Goal: Task Accomplishment & Management: Complete application form

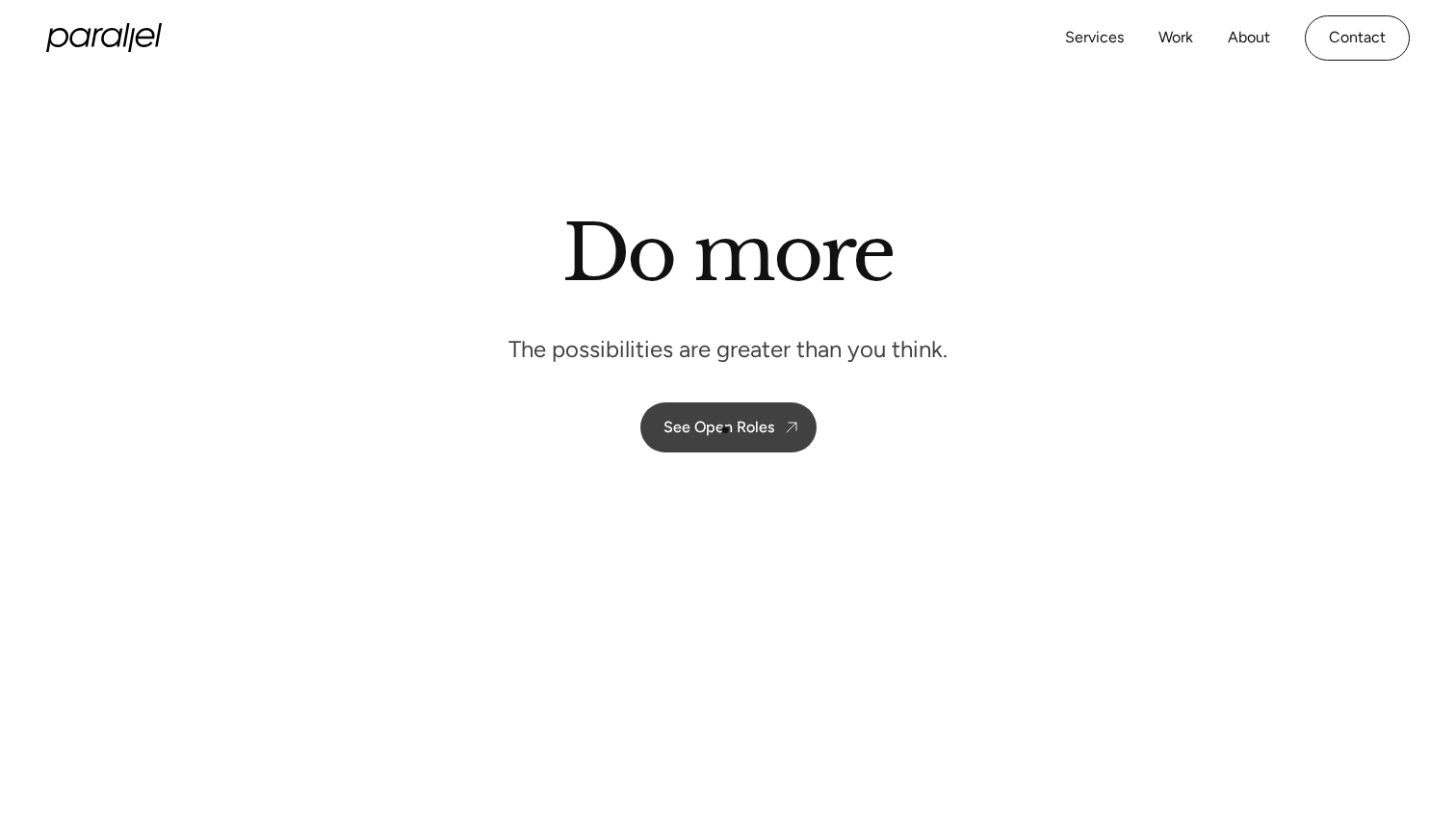
click at [745, 423] on div "See Open Roles" at bounding box center [719, 427] width 111 height 18
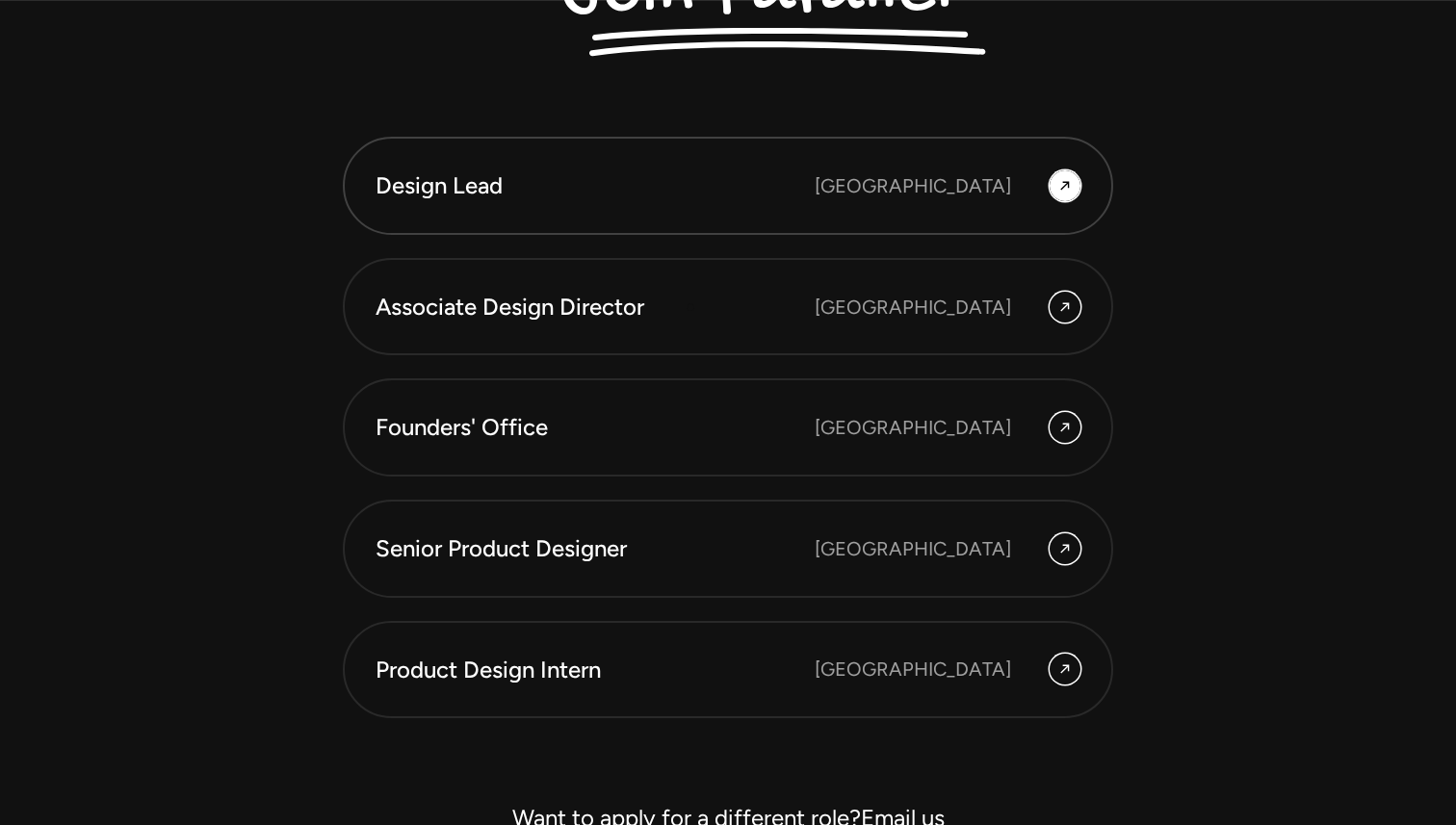
scroll to position [5283, 0]
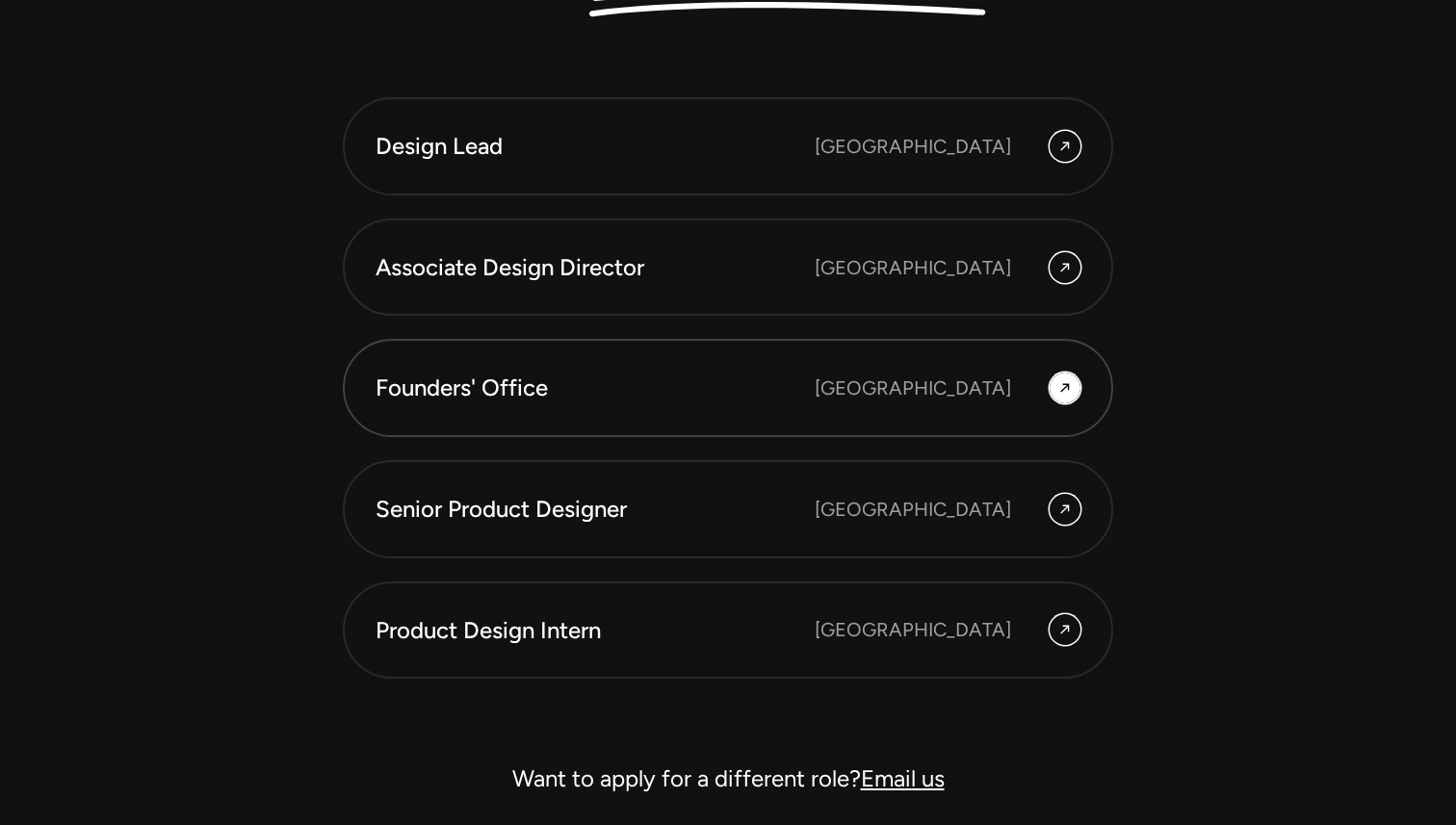
click at [678, 410] on link "Founders' Office [GEOGRAPHIC_DATA]" at bounding box center [728, 388] width 770 height 99
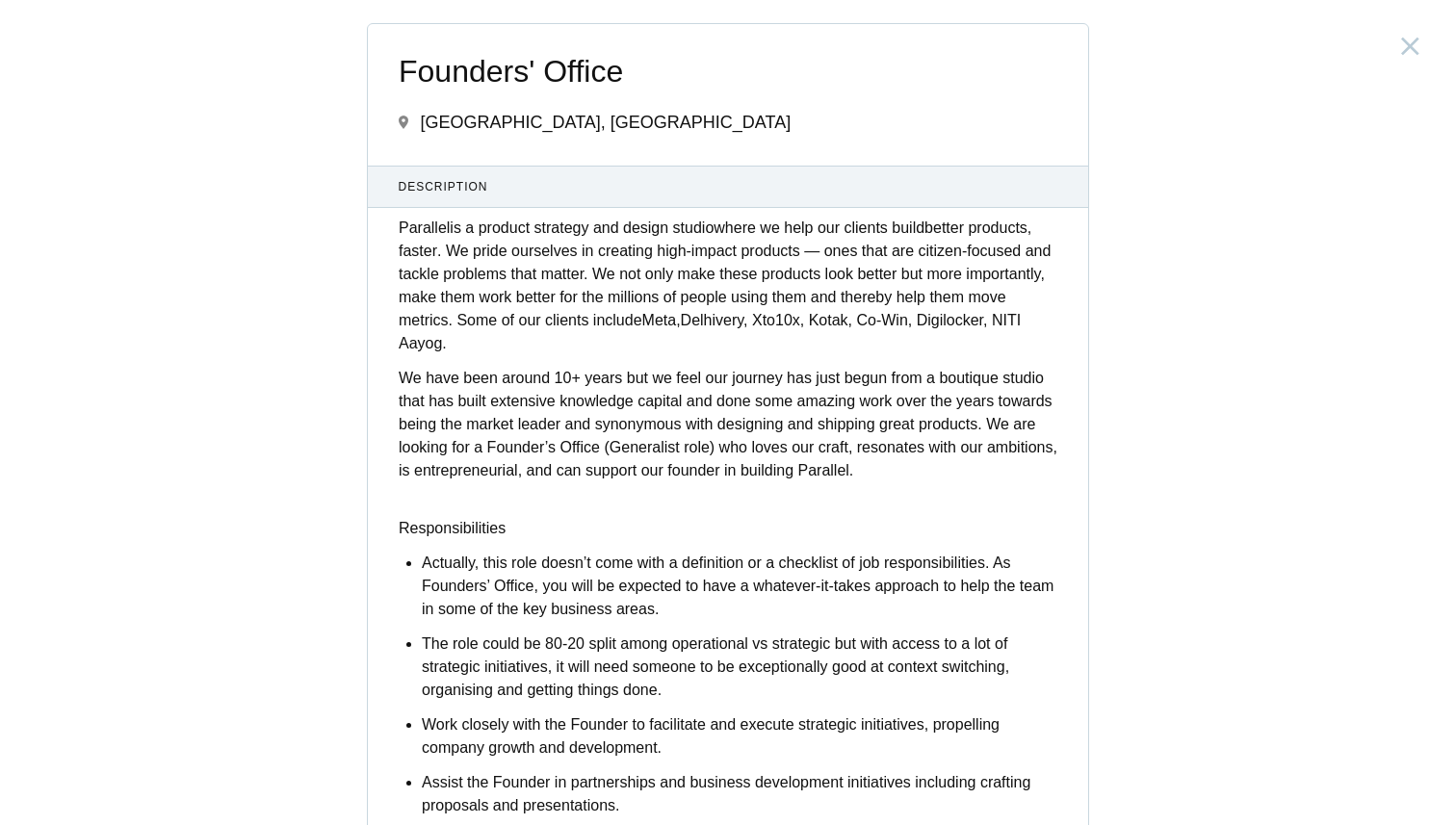
click at [269, 163] on div "Founders' Office [GEOGRAPHIC_DATA], [GEOGRAPHIC_DATA] Description Parallel is a…" at bounding box center [728, 412] width 1456 height 825
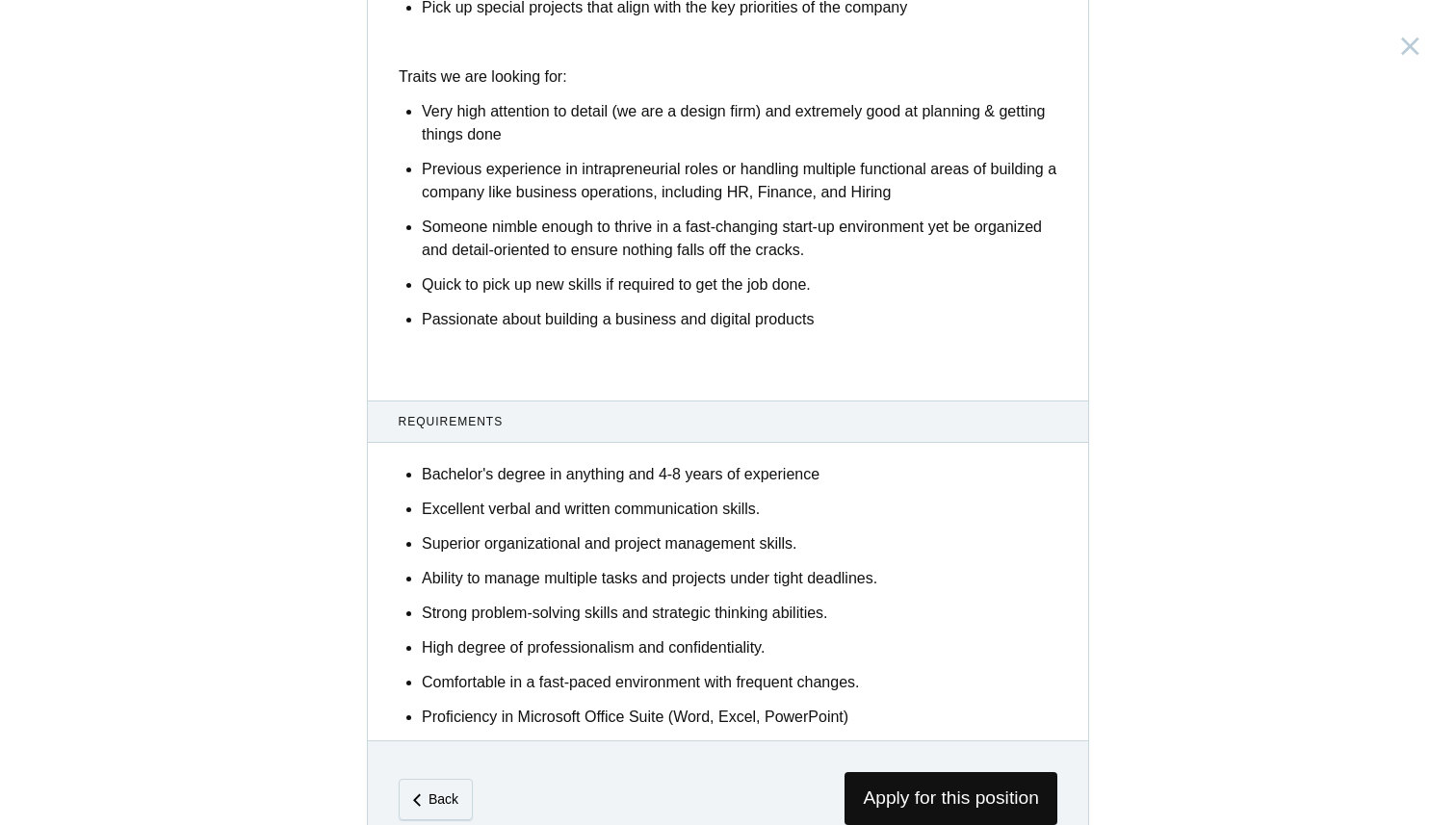
scroll to position [1018, 0]
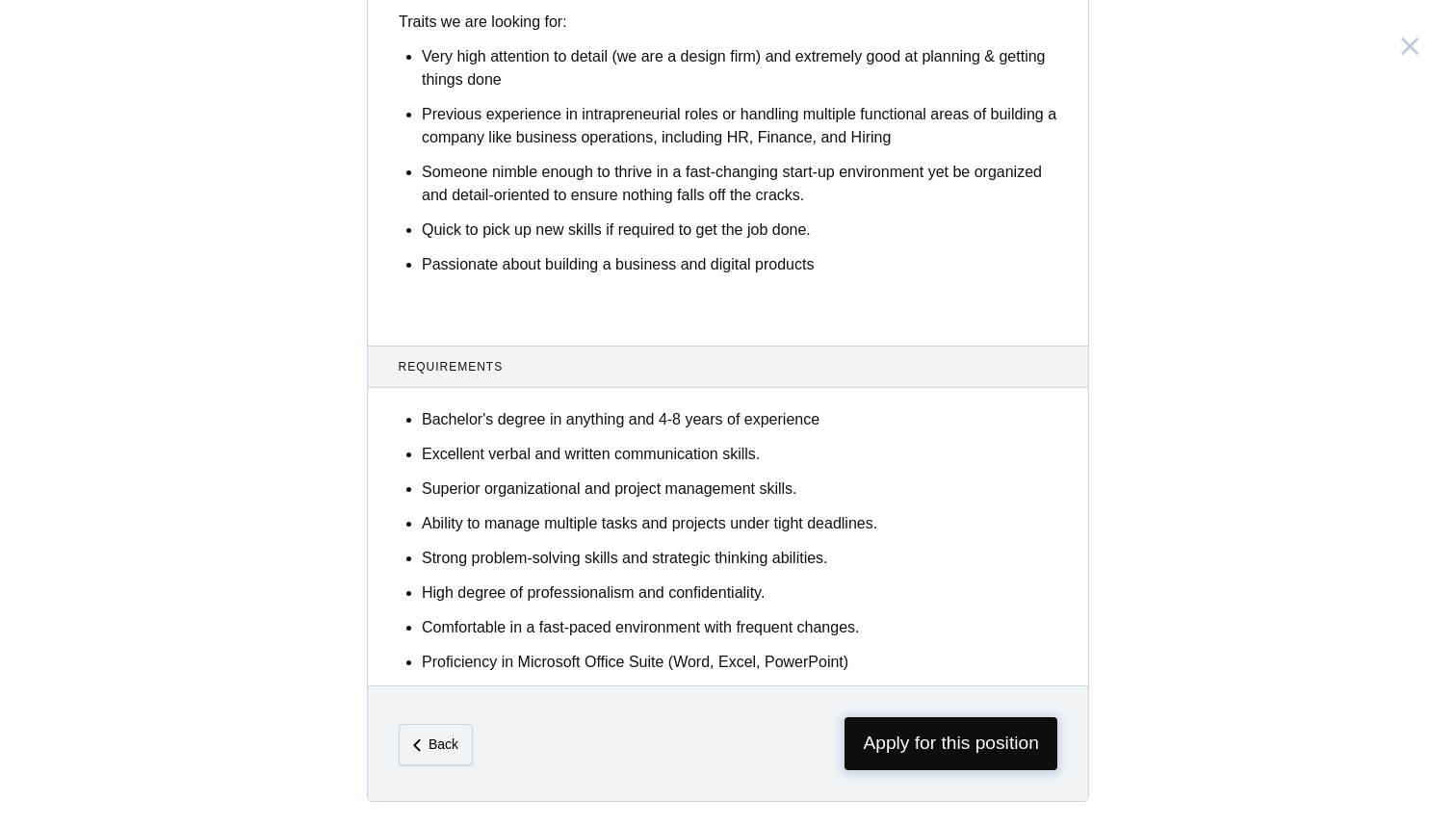
click at [874, 743] on span "Apply for this position" at bounding box center [951, 744] width 213 height 53
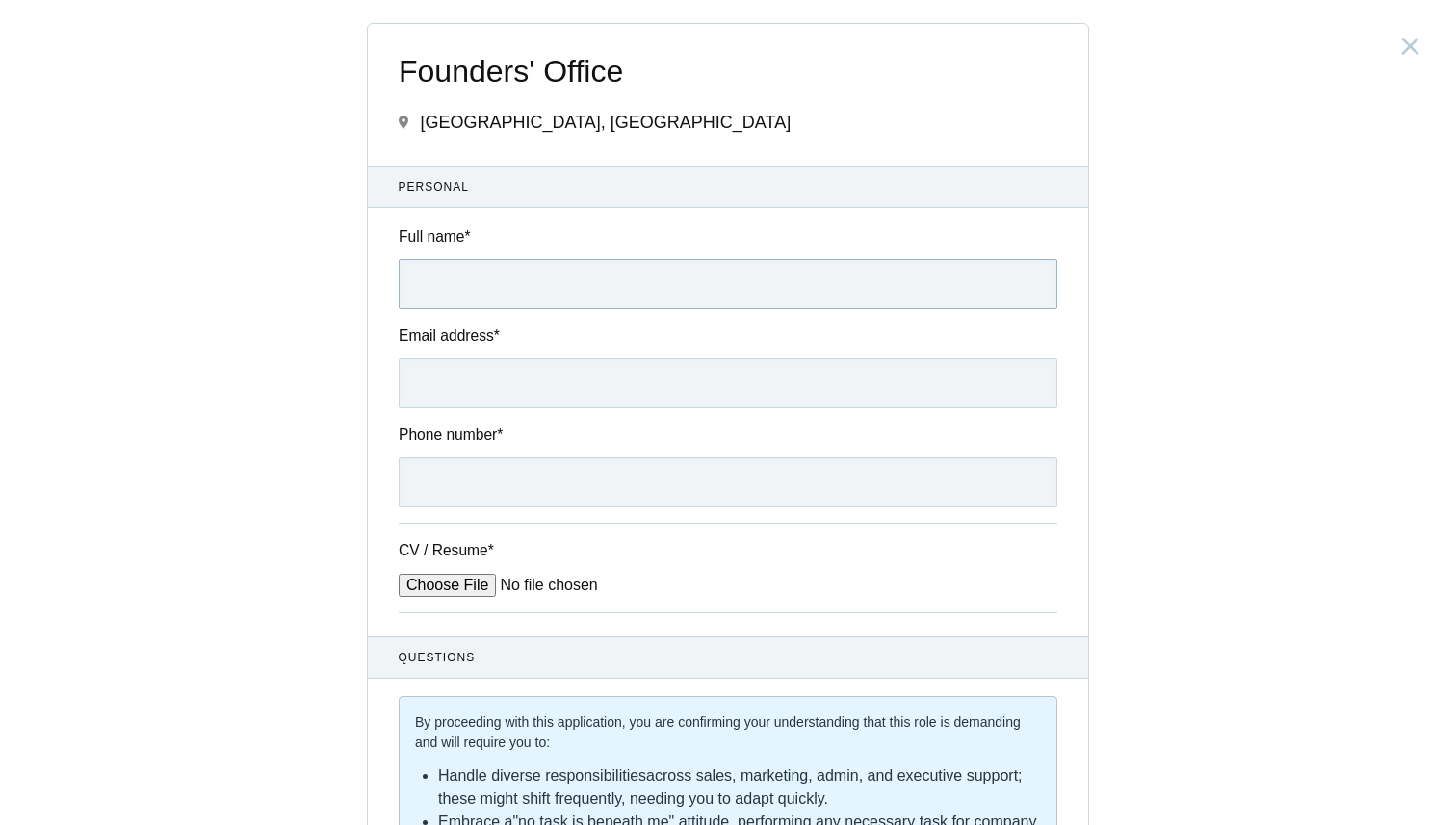
click at [536, 296] on input "Full name *" at bounding box center [728, 284] width 659 height 50
type input "[PERSON_NAME] V"
click at [501, 399] on input "Email address *" at bounding box center [728, 384] width 659 height 50
type input "[EMAIL_ADDRESS][DOMAIN_NAME]"
click at [468, 453] on div "Phone number *" at bounding box center [728, 466] width 721 height 84
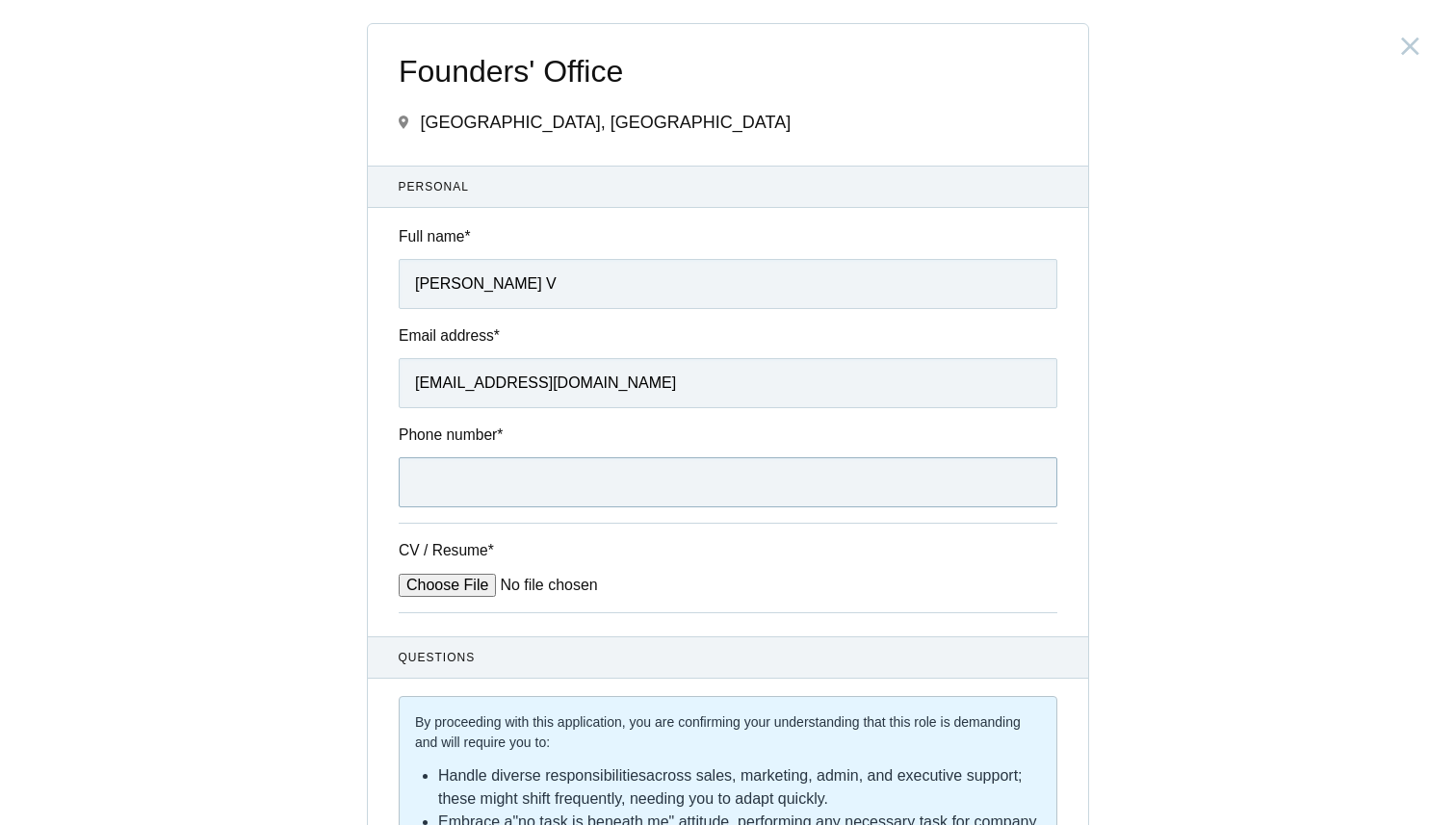
click at [453, 477] on input "Phone number *" at bounding box center [728, 482] width 659 height 50
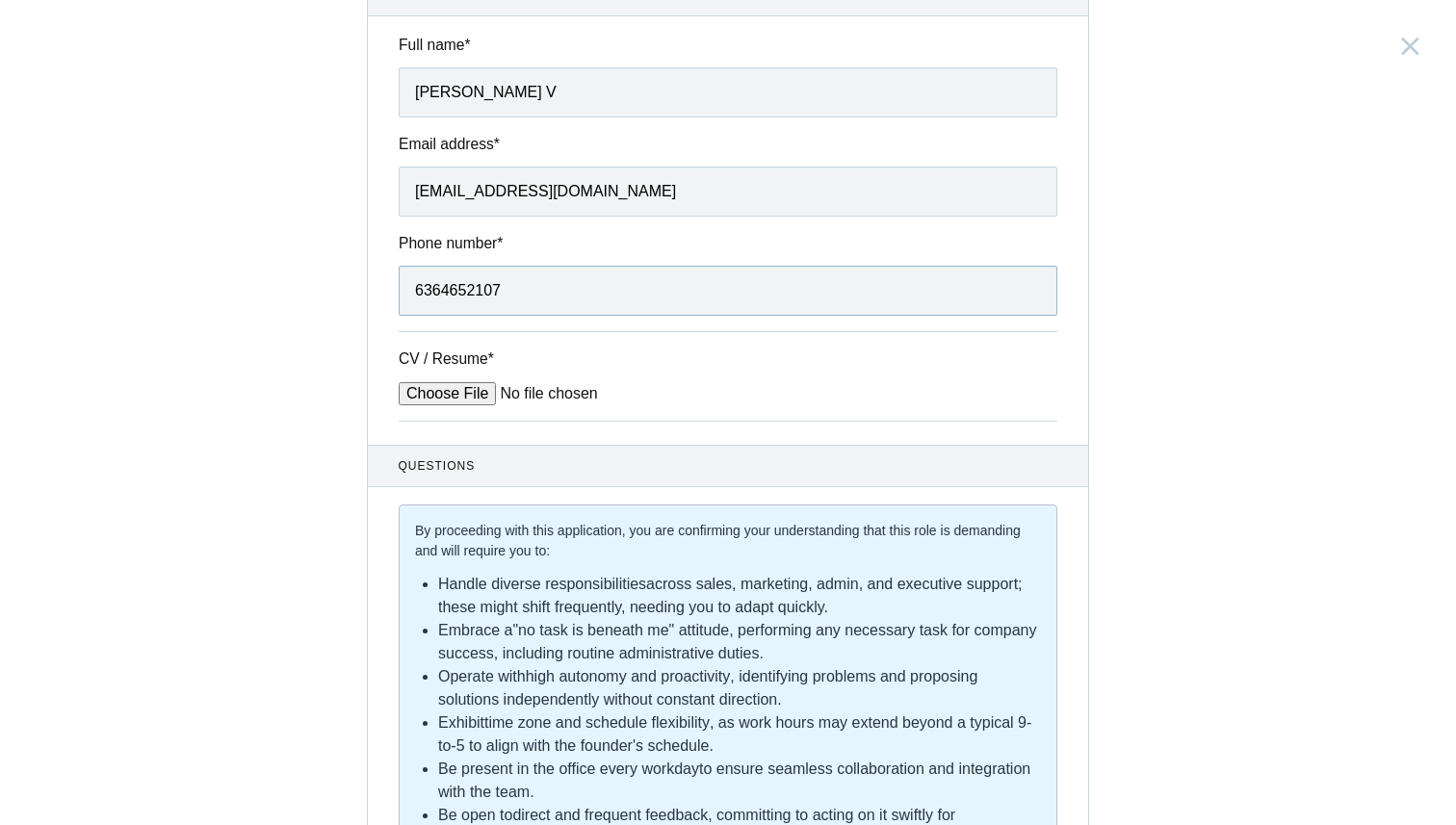
scroll to position [193, 0]
type input "6364652107"
click at [439, 384] on input "CV / Resume *" at bounding box center [545, 392] width 292 height 23
type input "C:\fakepath\Shilpa - Resume.pdf"
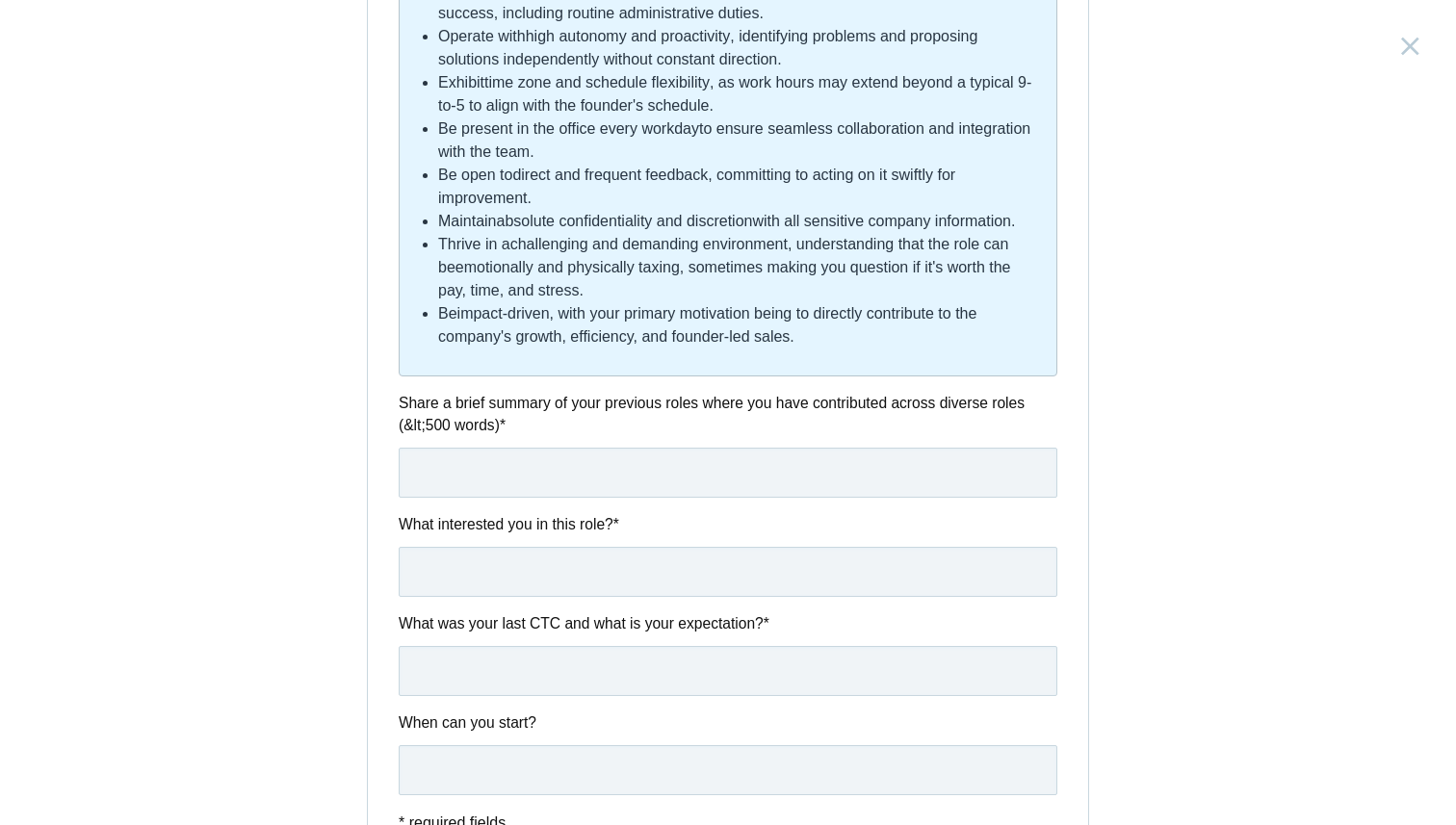
scroll to position [873, 0]
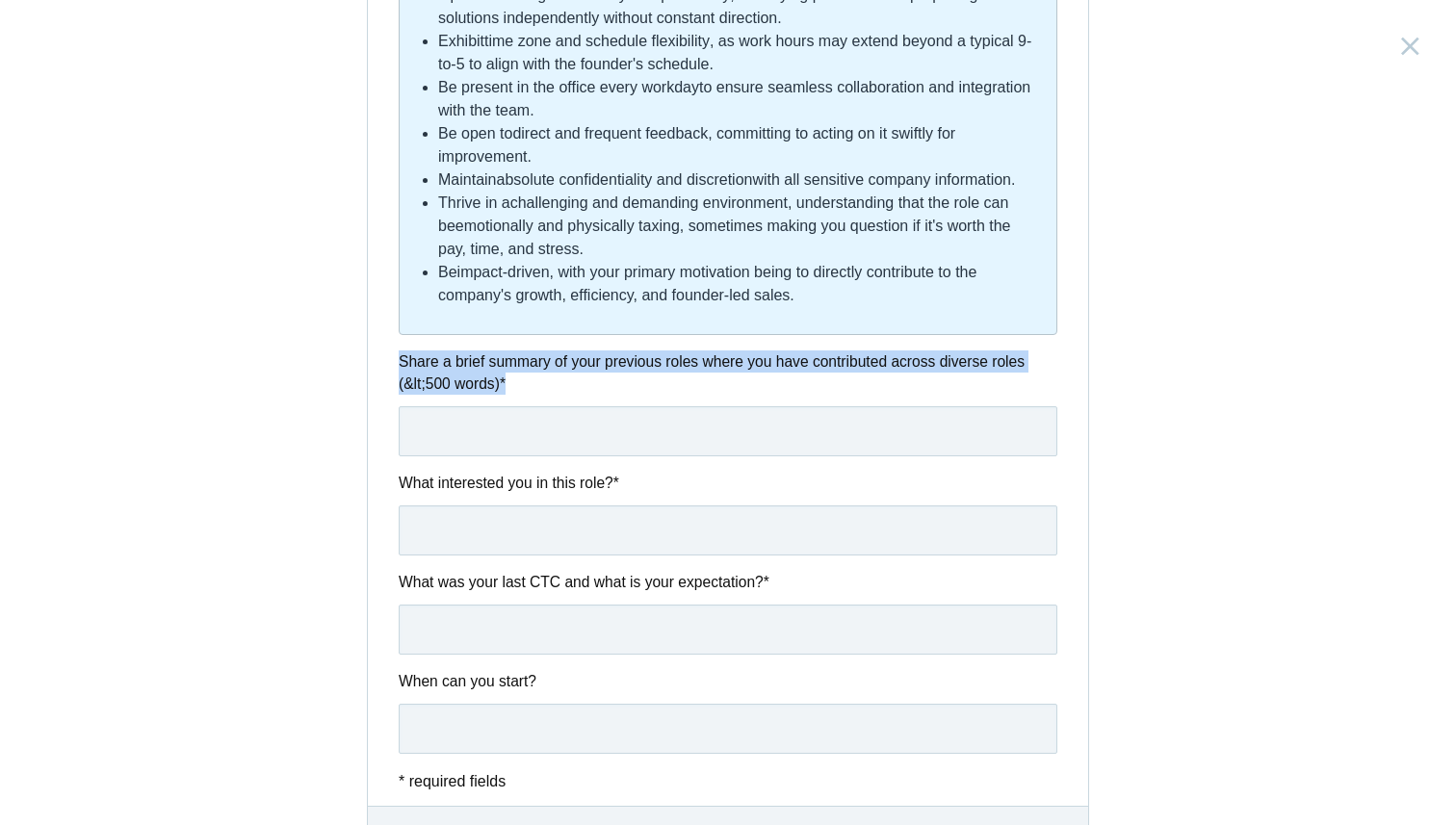
drag, startPoint x: 513, startPoint y: 410, endPoint x: 377, endPoint y: 400, distance: 136.4
click at [377, 399] on div "Share a brief summary of your previous roles where you have contributed across …" at bounding box center [728, 404] width 721 height 106
copy label "Share a brief summary of your previous roles where you have contributed across …"
click at [377, 400] on div "Share a brief summary of your previous roles where you have contributed across …" at bounding box center [728, 404] width 721 height 106
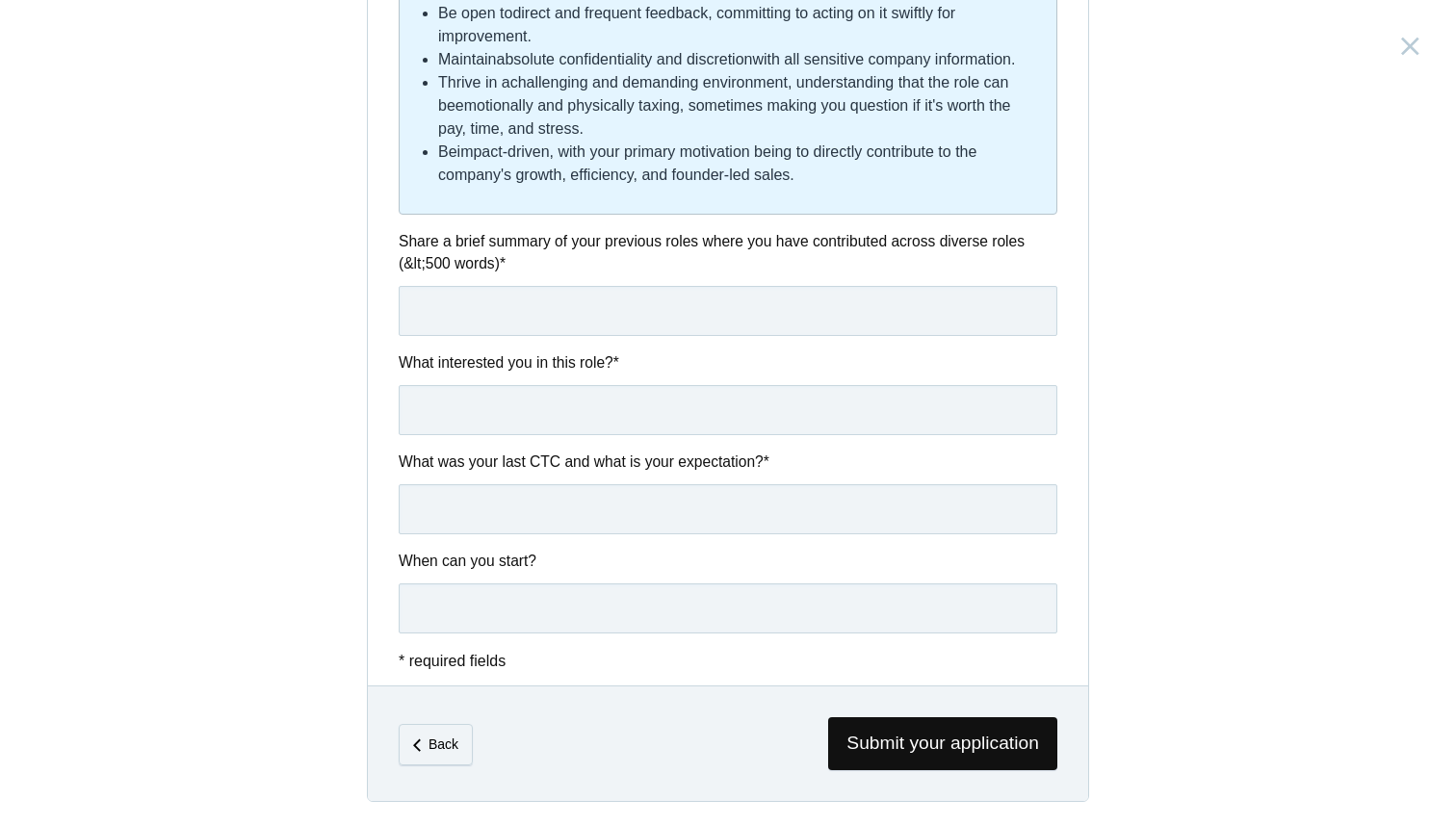
scroll to position [1029, 0]
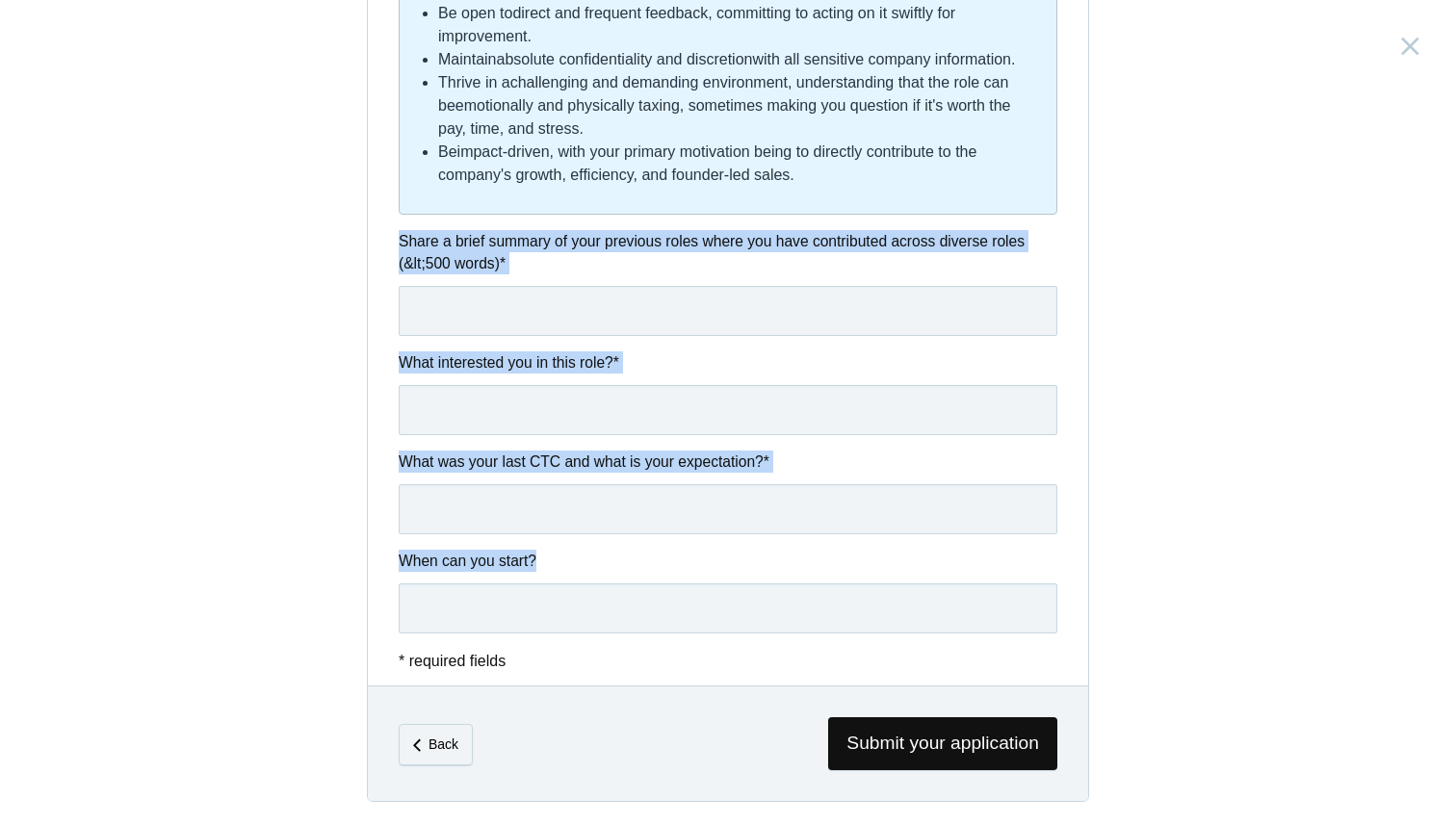
drag, startPoint x: 394, startPoint y: 218, endPoint x: 601, endPoint y: 574, distance: 411.8
click at [601, 574] on div "Questions By proceeding with this application, you are confirming your understa…" at bounding box center [728, 138] width 721 height 992
click at [513, 616] on input "text" at bounding box center [728, 609] width 659 height 50
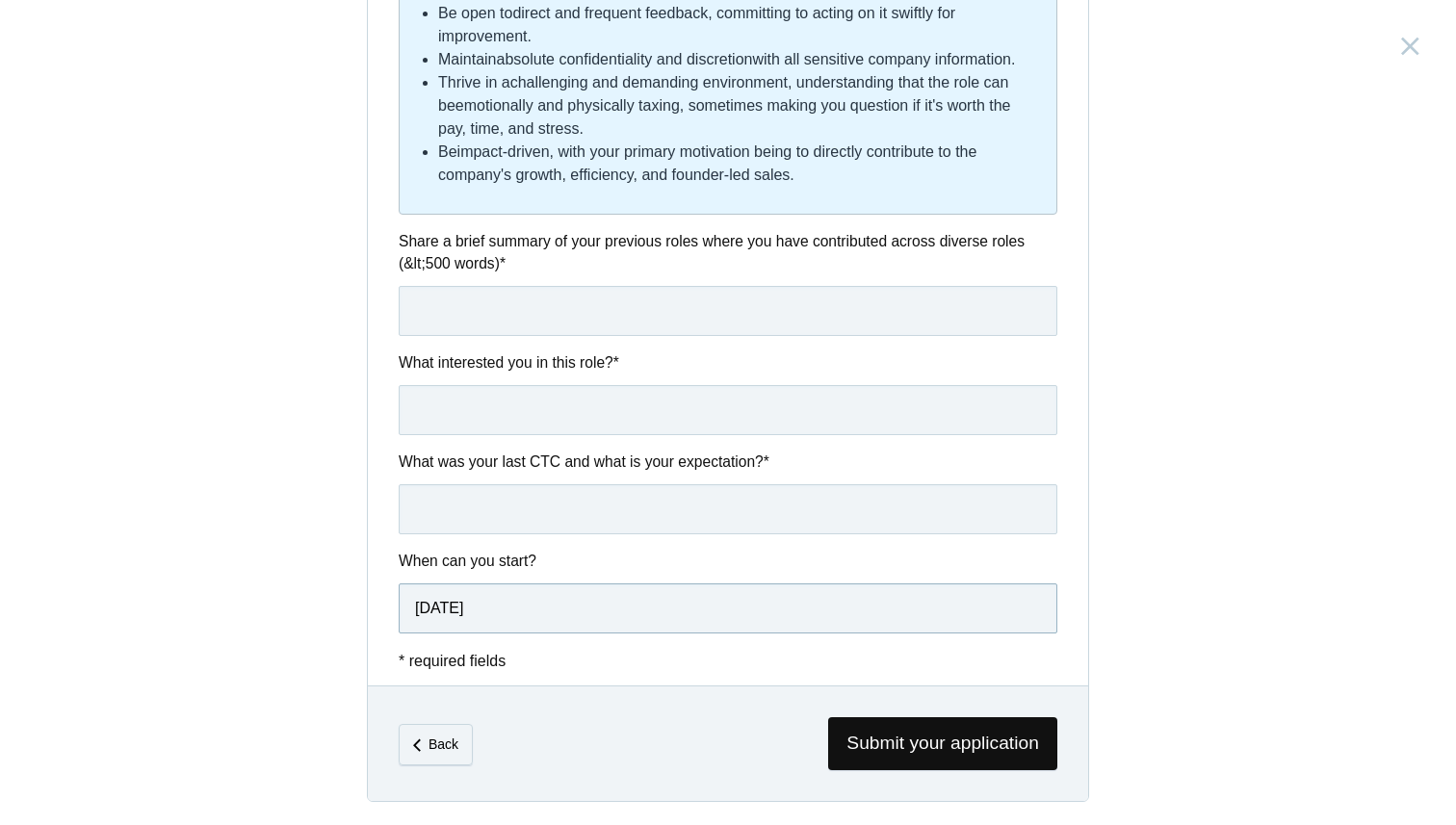
type input "[DATE]"
click at [543, 521] on input "text" at bounding box center [728, 509] width 659 height 50
click at [510, 649] on button "Submit your application" at bounding box center [595, 662] width 171 height 25
type input "Last CTC - 14LPA; Expected CTC - 18 to 20LPA"
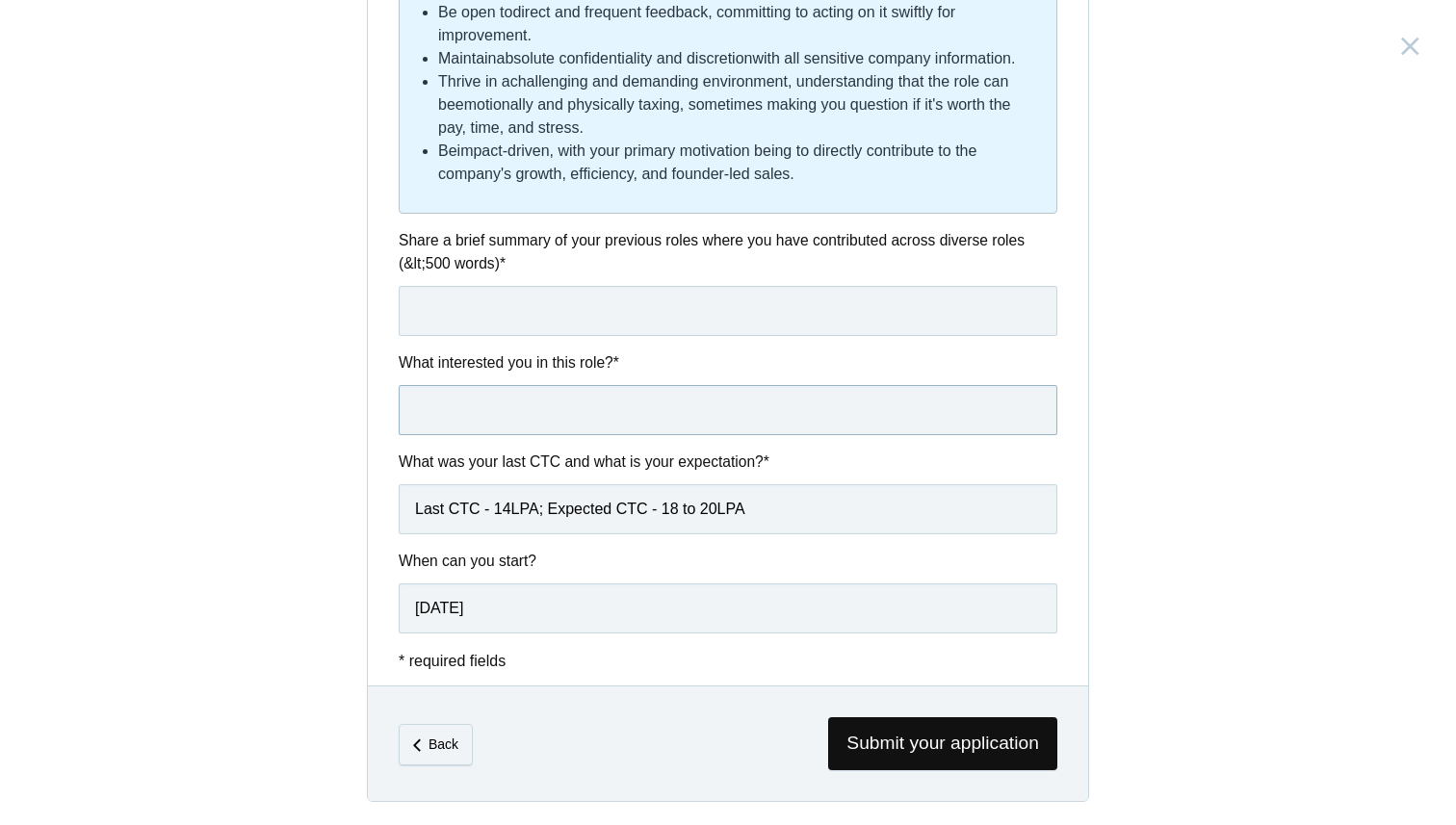
click at [555, 406] on input "text" at bounding box center [728, 411] width 659 height 50
click at [497, 412] on input "text" at bounding box center [728, 411] width 659 height 50
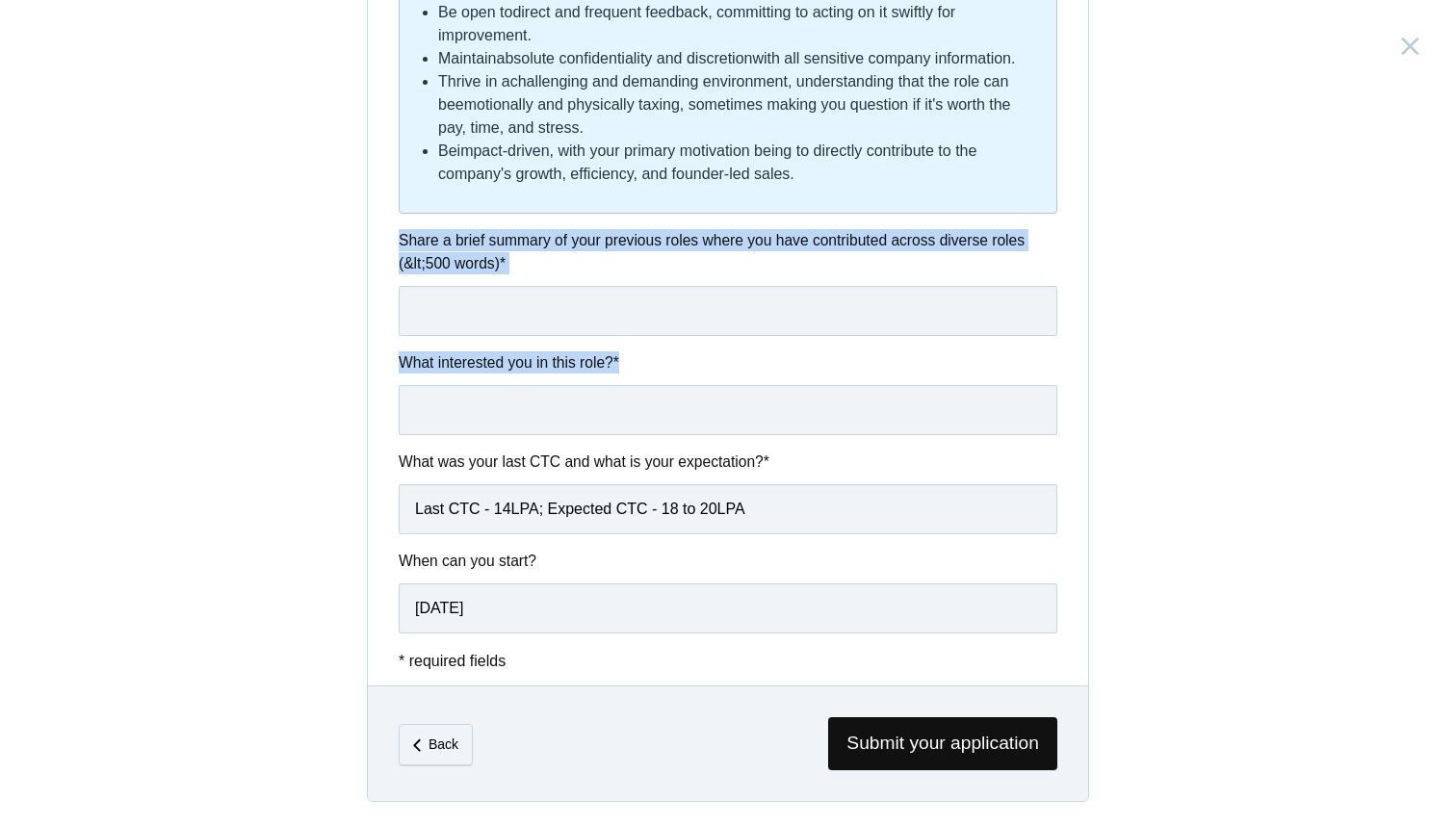
drag, startPoint x: 653, startPoint y: 360, endPoint x: 396, endPoint y: 235, distance: 285.8
click at [396, 235] on div "Questions can't be blank By proceeding with this application, you are confirmin…" at bounding box center [728, 130] width 721 height 1009
copy div "Share a brief summary of your previous roles where you have contributed across …"
click at [396, 235] on div "Share a brief summary of your previous roles where you have contributed across …" at bounding box center [728, 282] width 721 height 106
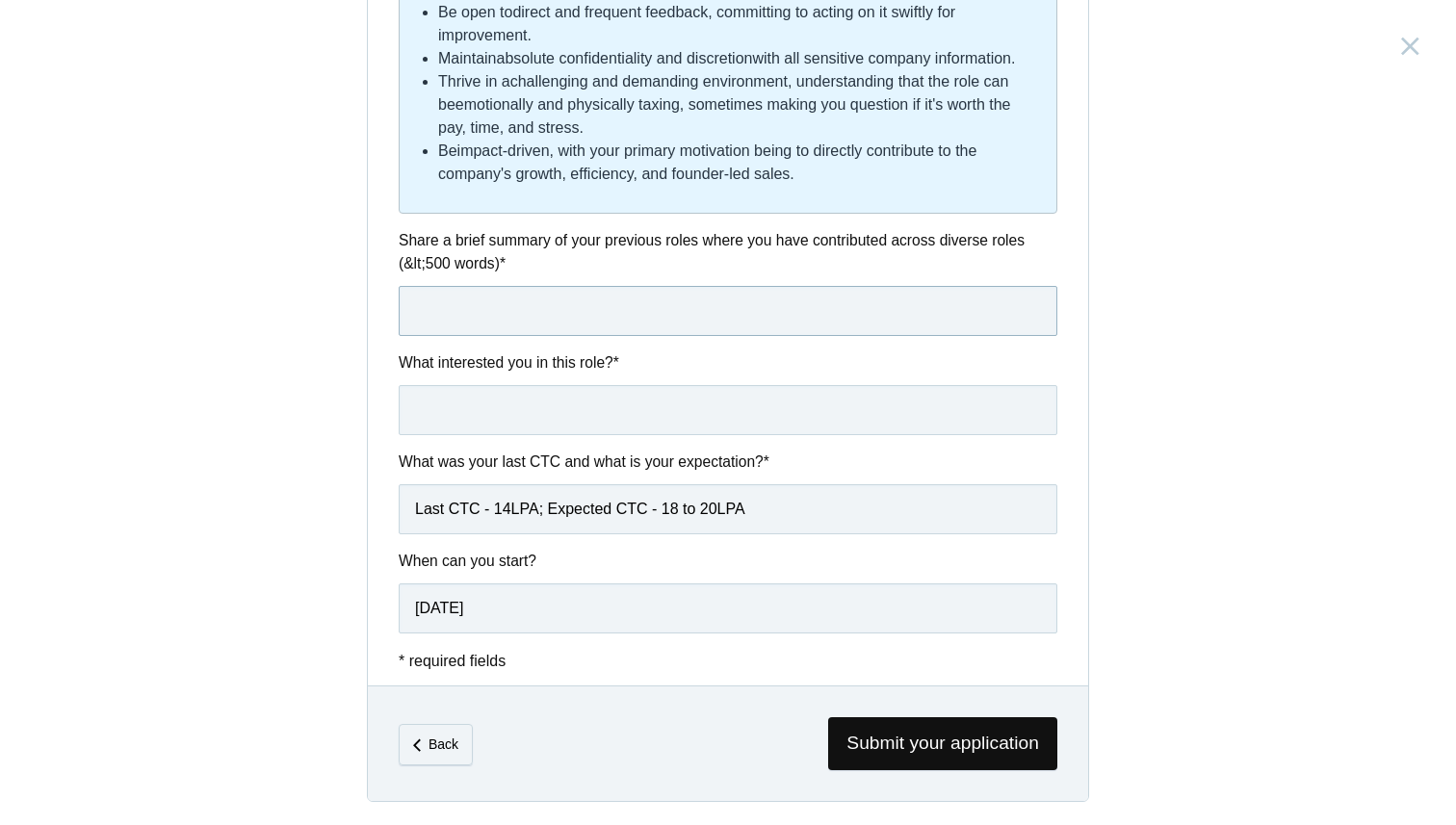
click at [478, 286] on input "text" at bounding box center [728, 311] width 659 height 50
click at [460, 316] on input "text" at bounding box center [728, 311] width 659 height 50
paste input "Lo ip dolors am con, A’el seddoei te incid utla etdolo magnaaliqua, enimadmin, …"
click at [609, 315] on input "text" at bounding box center [728, 311] width 659 height 50
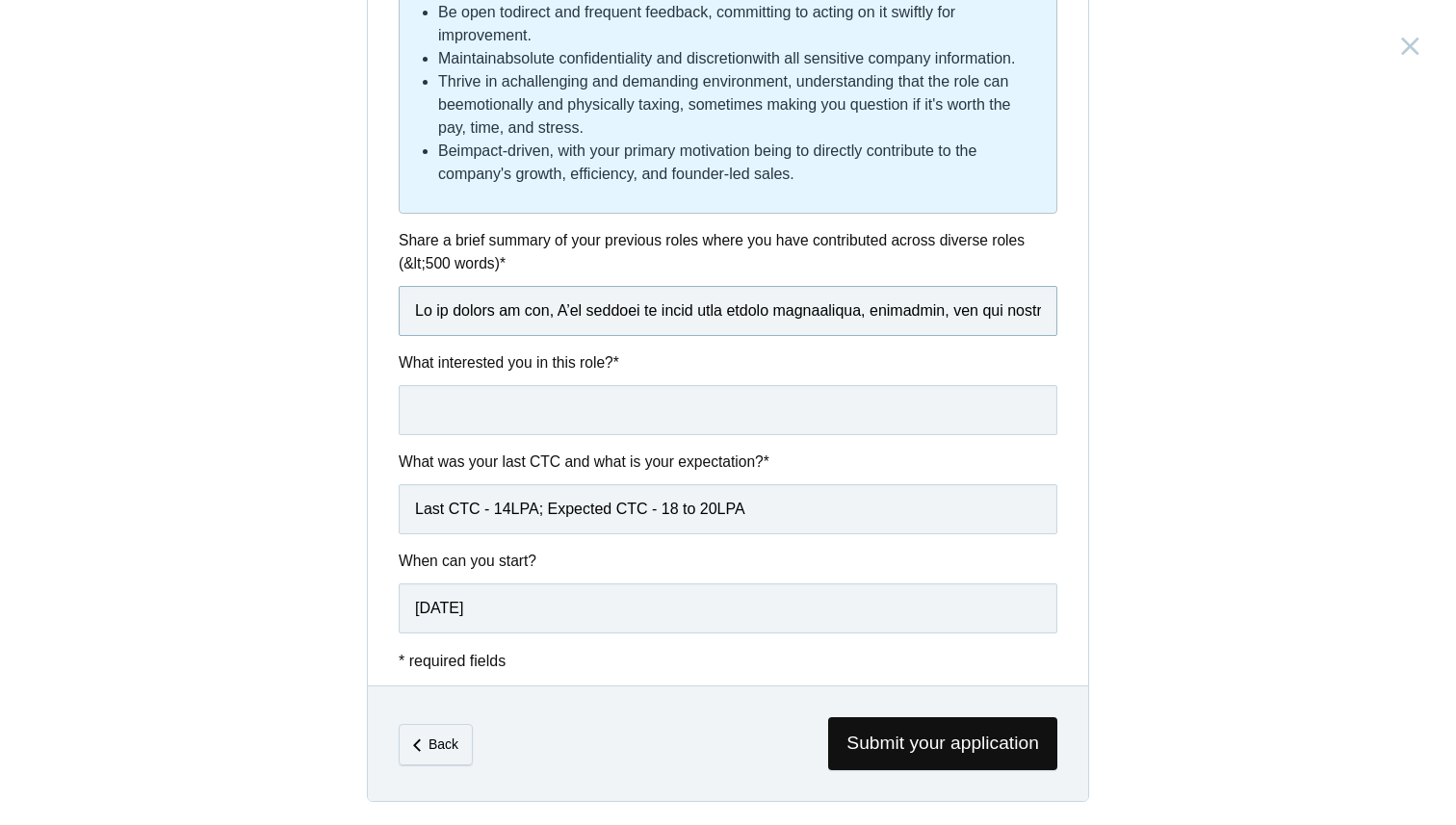
click at [609, 315] on input "text" at bounding box center [728, 311] width 659 height 50
type input "Lo ip dolors am con, A’el seddoei te incid utla etdolo magnaaliqua, enimadmin, …"
click at [532, 354] on label "What interested you in this role? *" at bounding box center [728, 362] width 659 height 22
click at [490, 408] on input "text" at bounding box center [728, 411] width 659 height 50
paste input "What excites me about Parallel is the intersection of craft and execution, buil…"
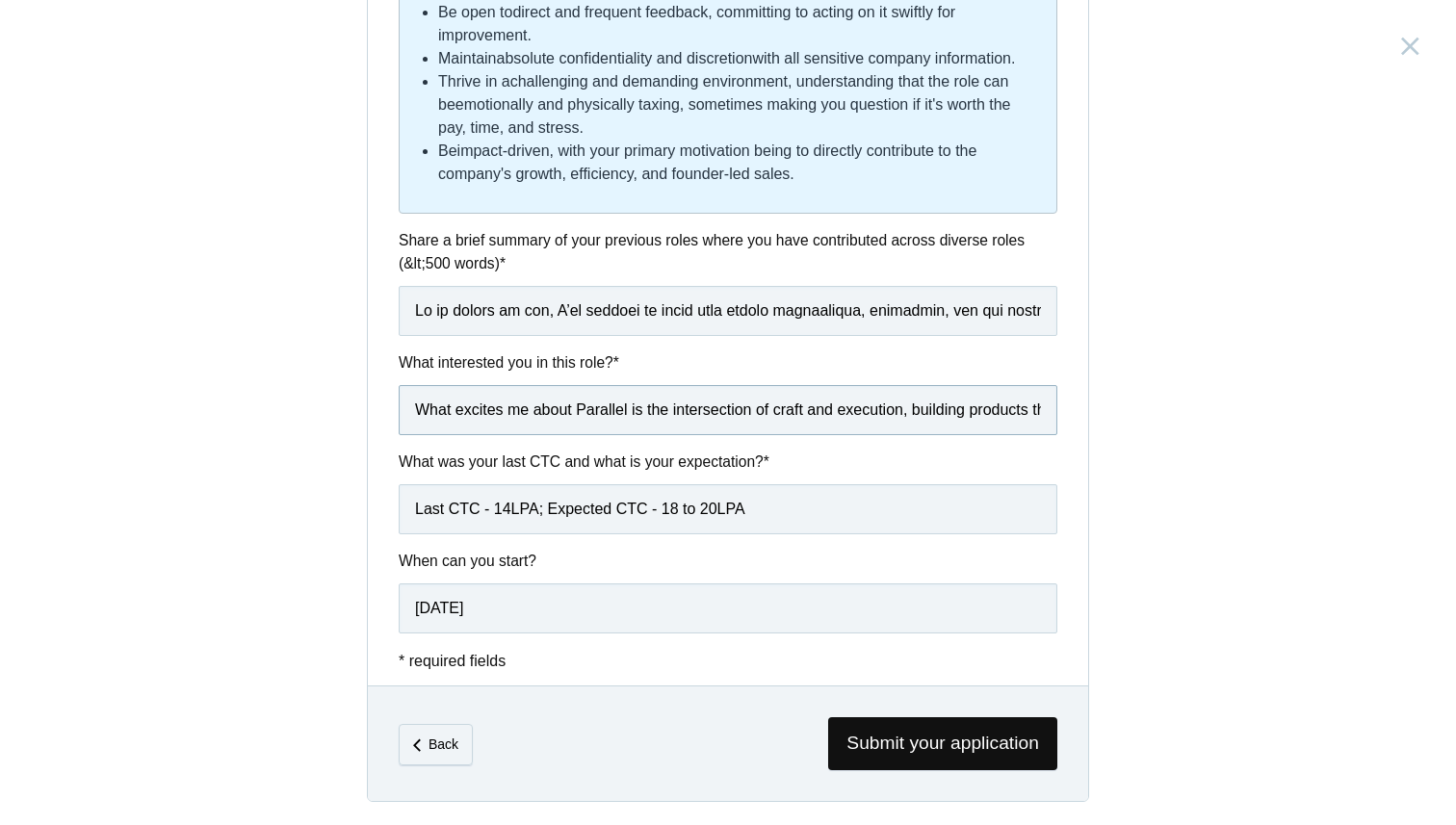
scroll to position [0, 5223]
type input "What excites me about Parallel is the intersection of craft and execution, buil…"
click at [1072, 402] on div "What interested you in this role? * What excites me about Parallel is the inter…" at bounding box center [728, 393] width 721 height 84
click at [921, 729] on span "Submit your application" at bounding box center [942, 744] width 229 height 53
